Goal: Task Accomplishment & Management: Complete application form

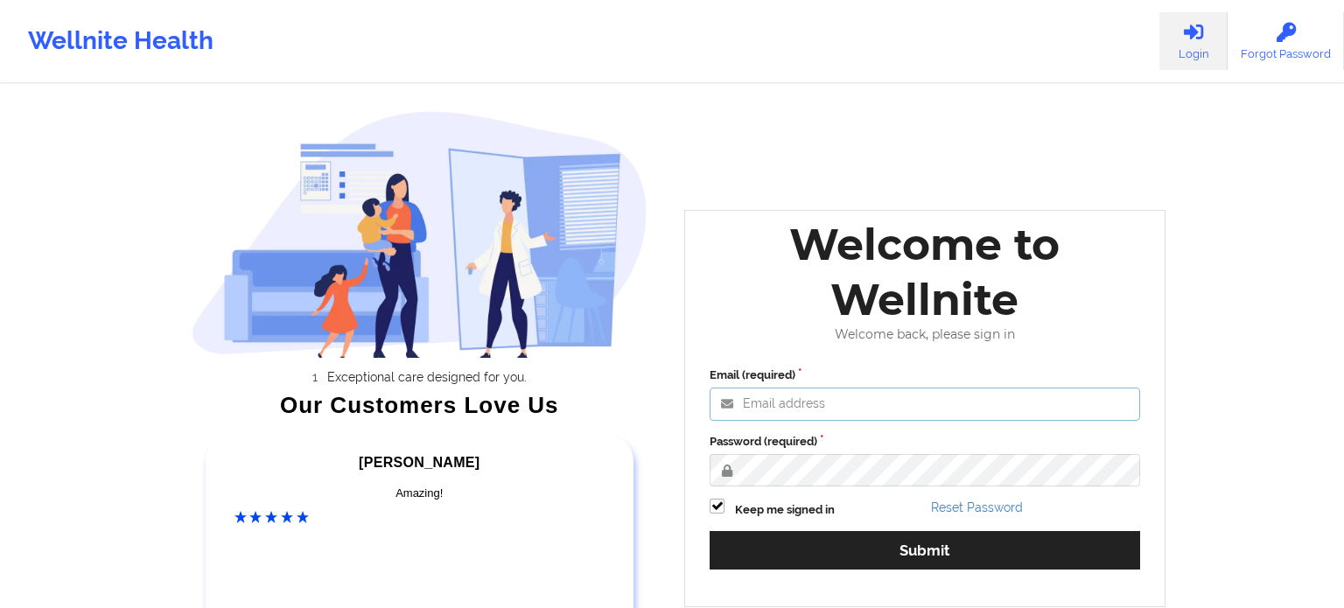
click at [775, 411] on input "Email (required)" at bounding box center [925, 404] width 431 height 33
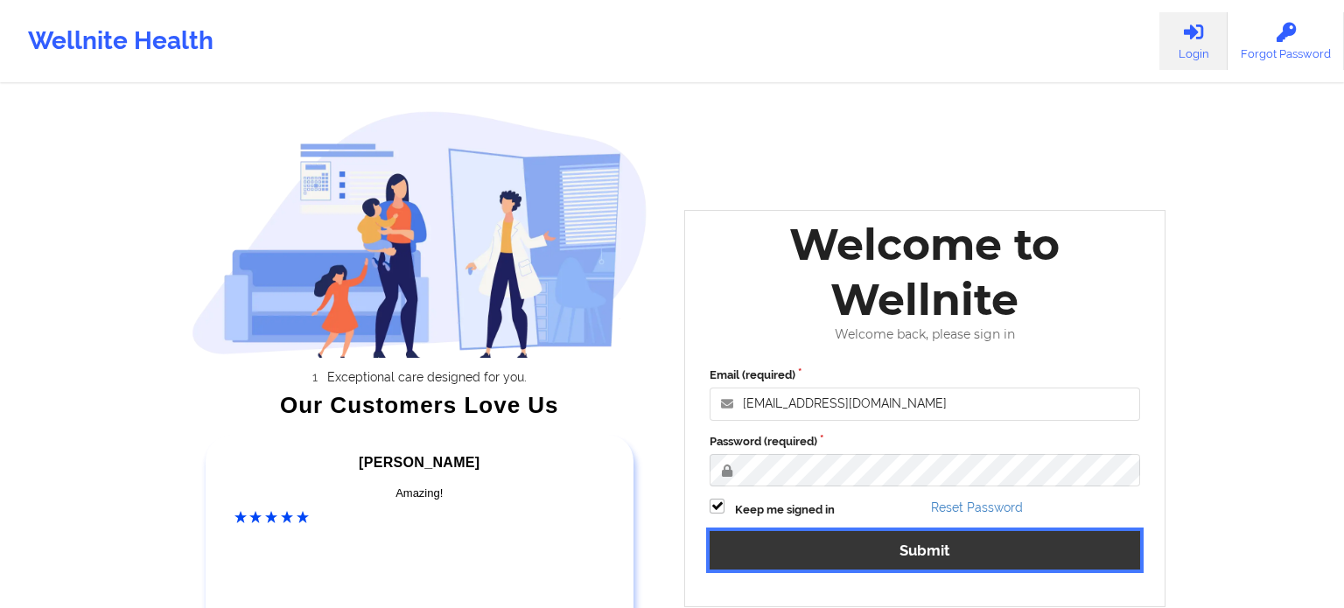
click at [915, 560] on button "Submit" at bounding box center [925, 550] width 431 height 38
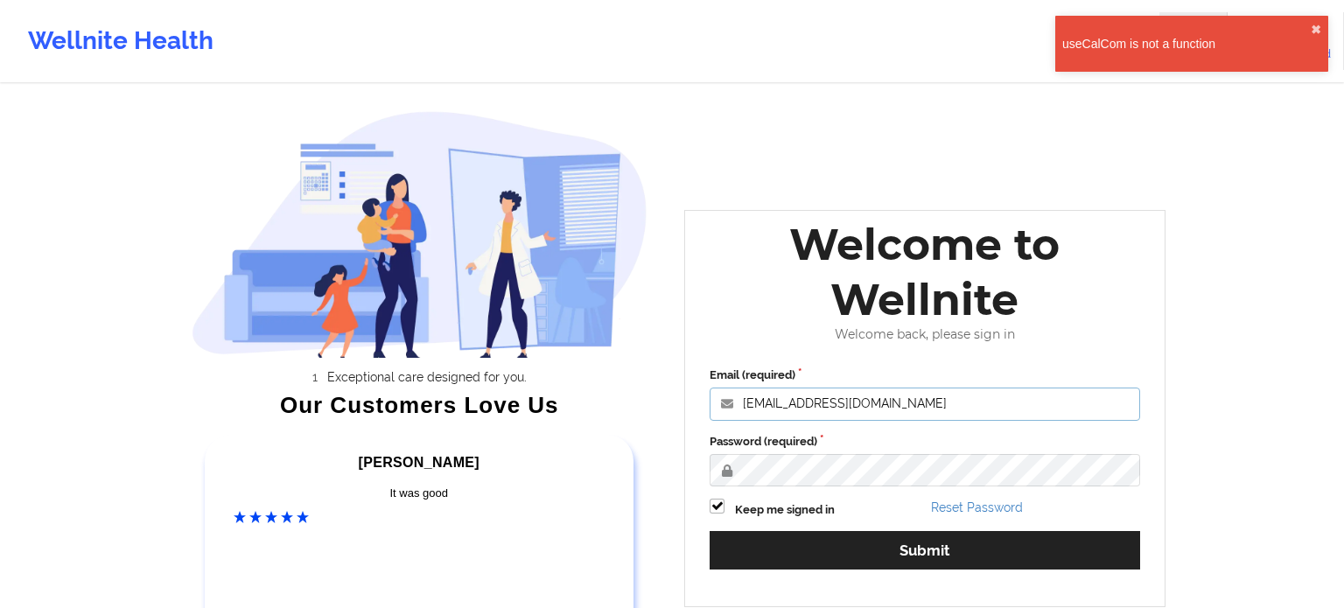
click at [925, 410] on input "[EMAIL_ADDRESS][DOMAIN_NAME]" at bounding box center [925, 404] width 431 height 33
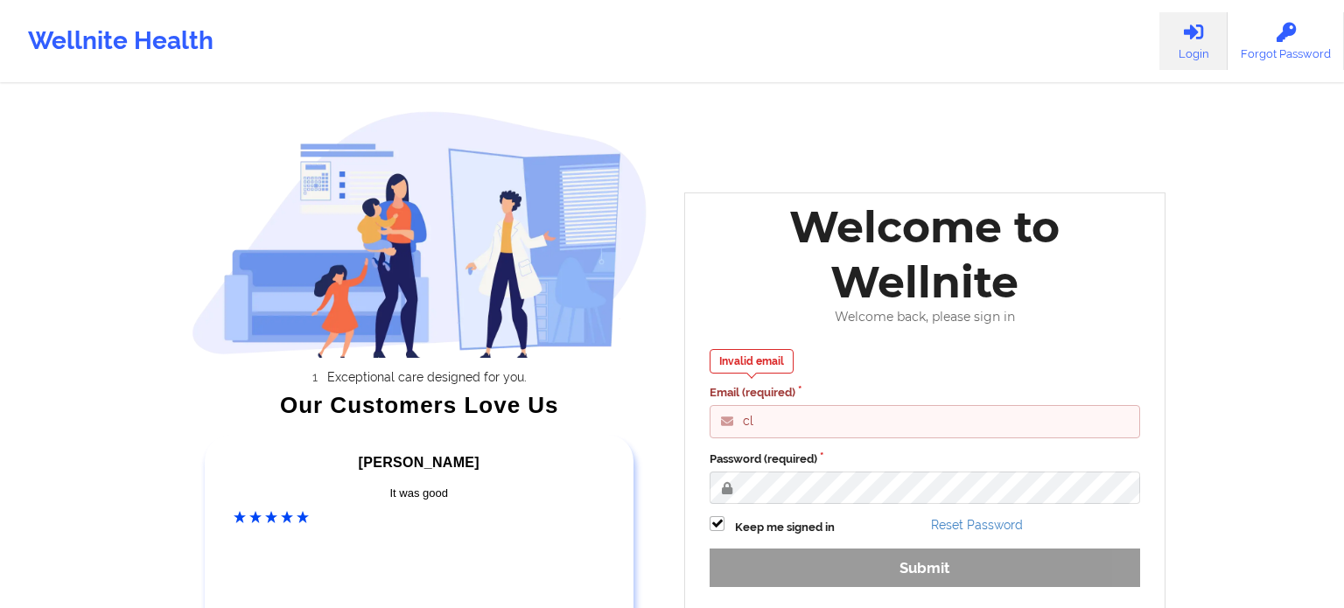
type input "c"
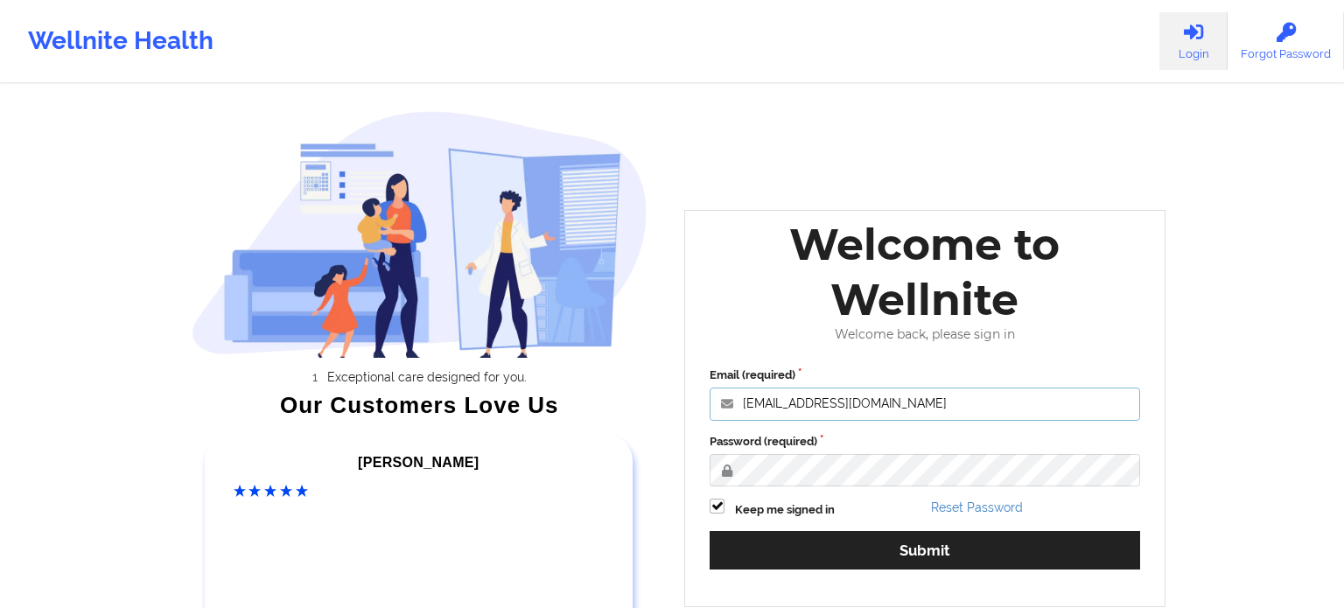
type input "[EMAIL_ADDRESS][DOMAIN_NAME]"
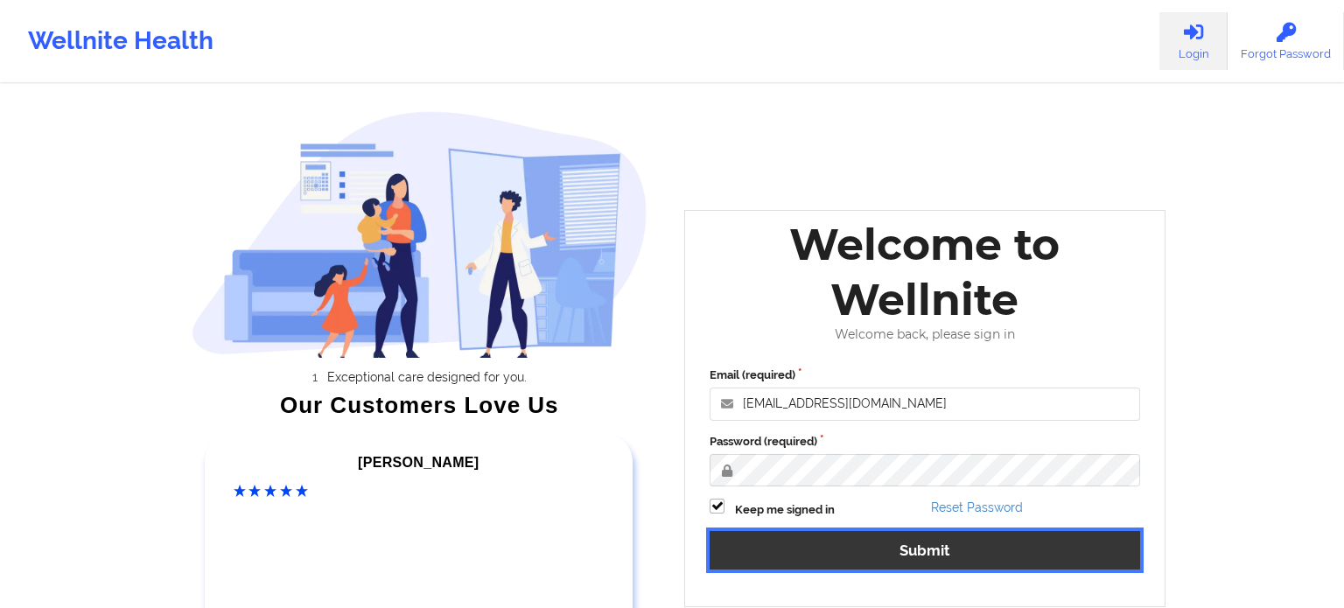
click at [1039, 567] on button "Submit" at bounding box center [925, 550] width 431 height 38
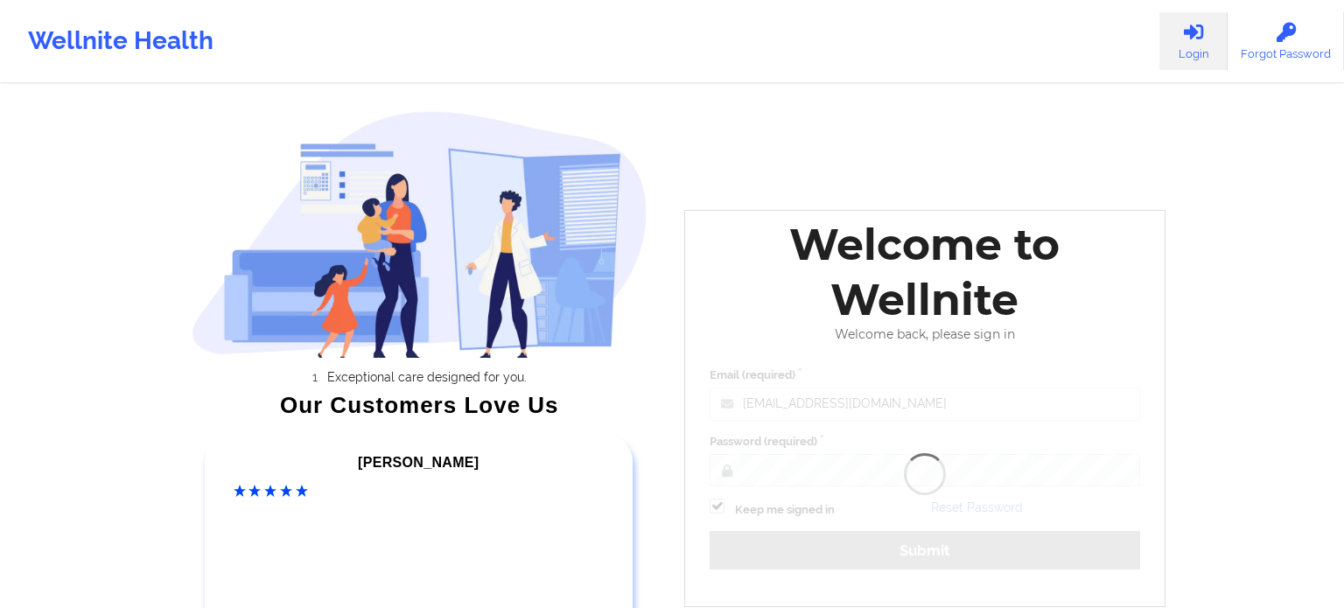
click at [1062, 548] on div "Welcome to Wellnite Welcome back, please sign in Email (required) [EMAIL_ADDRES…" at bounding box center [924, 408] width 481 height 396
